Goal: Check status: Check status

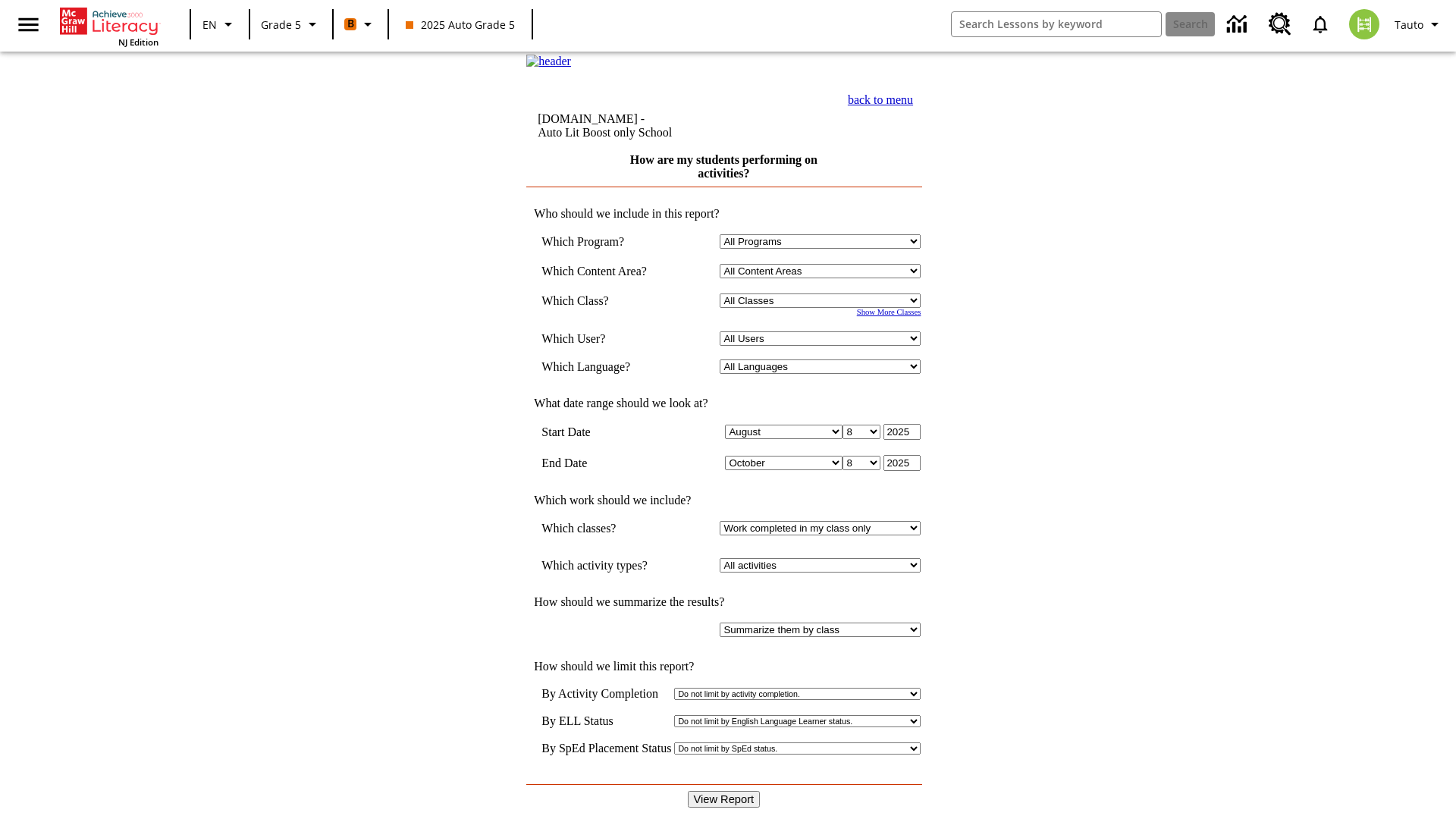
select select "11133131"
click at [824, 346] on select "All Users Cat, Sautoen Cat, Sautoes Cat1, Sautoss Donotlogin, Sautoen Twoschool…" at bounding box center [819, 338] width 201 height 15
select select "21437107"
click at [725, 791] on input "View Report" at bounding box center [725, 799] width 73 height 17
